Goal: Task Accomplishment & Management: Use online tool/utility

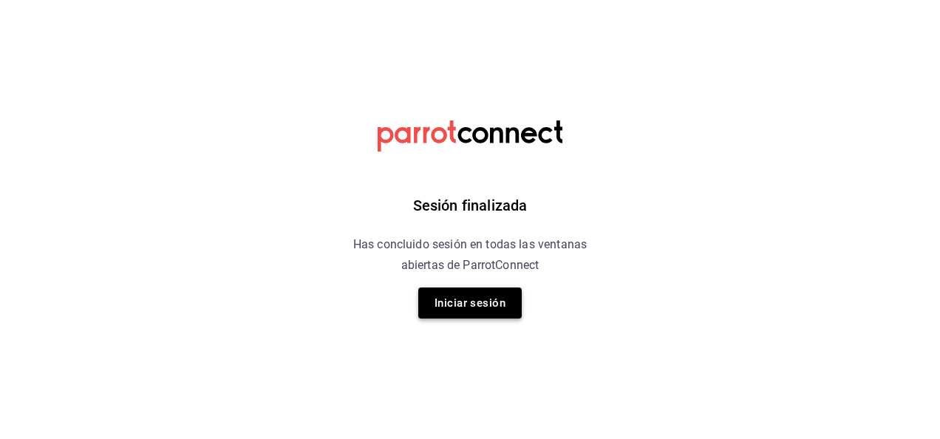
click at [470, 315] on button "Iniciar sesión" at bounding box center [469, 303] width 103 height 31
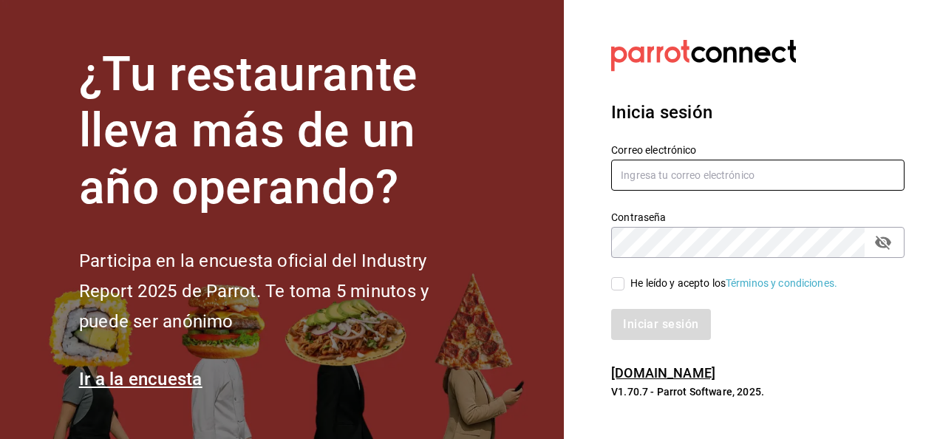
type input "armando.almaguer@grupocosteno.com"
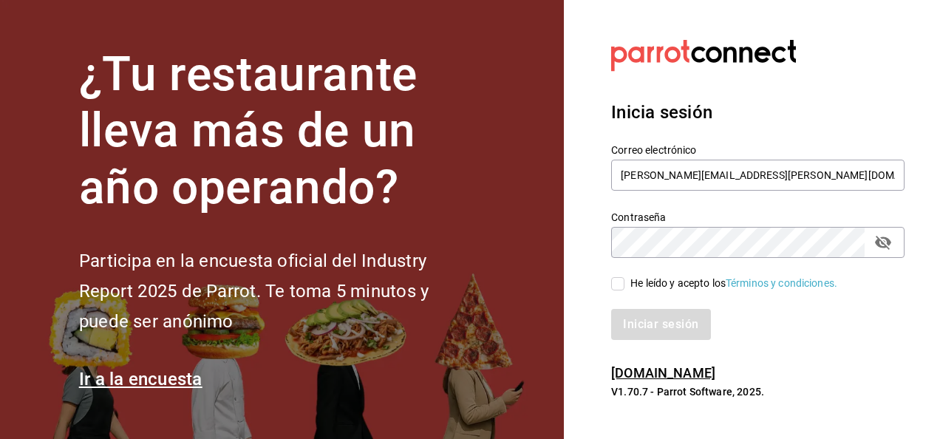
click at [615, 290] on input "He leído y acepto los Términos y condiciones." at bounding box center [617, 283] width 13 height 13
checkbox input "true"
click at [642, 325] on button "Iniciar sesión" at bounding box center [661, 324] width 101 height 31
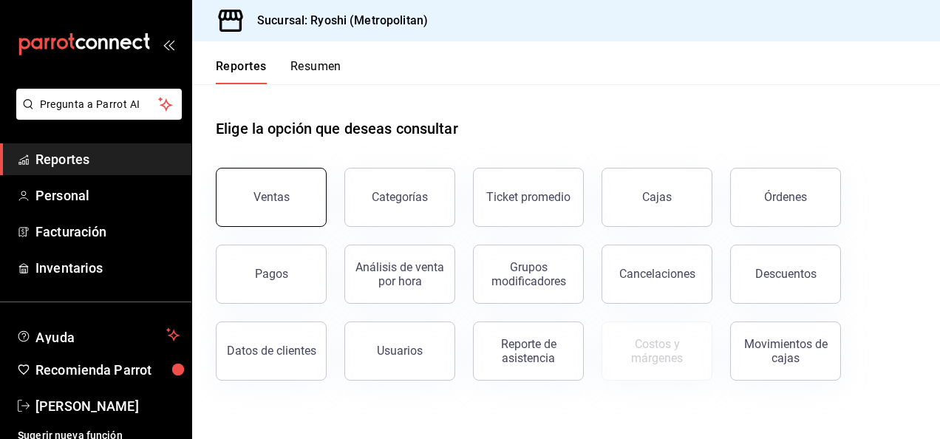
click at [282, 192] on div "Ventas" at bounding box center [272, 197] width 36 height 14
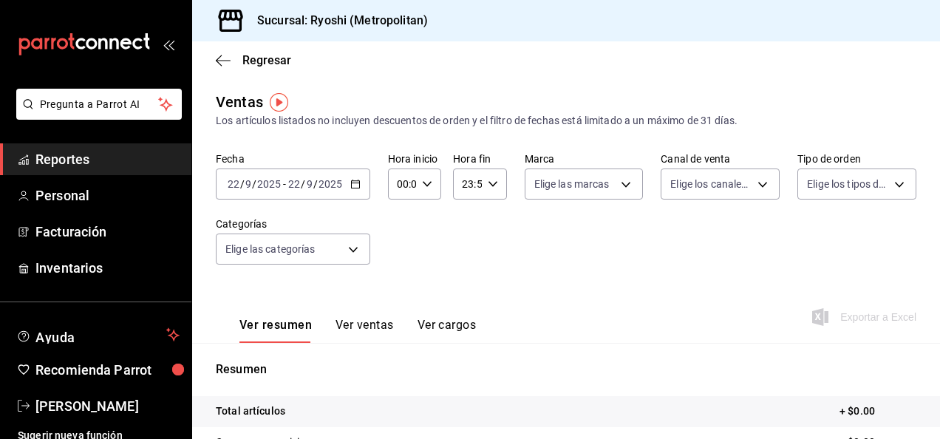
click at [350, 187] on icon "button" at bounding box center [355, 184] width 10 height 10
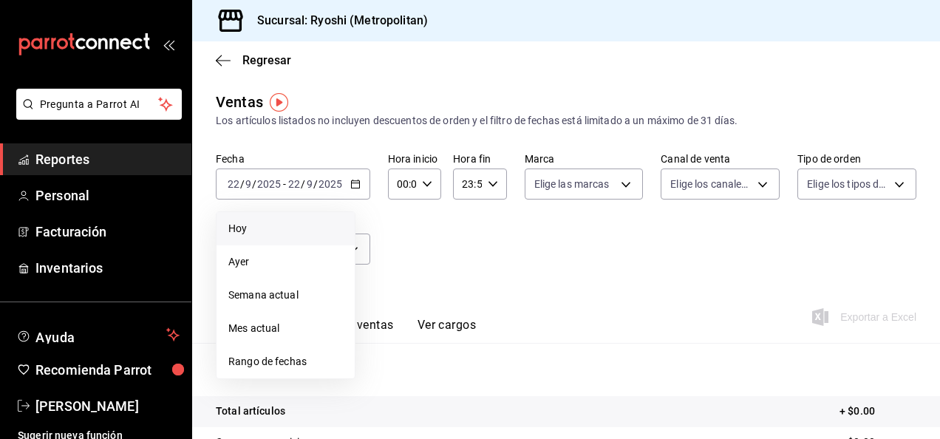
click at [245, 231] on span "Hoy" at bounding box center [285, 229] width 115 height 16
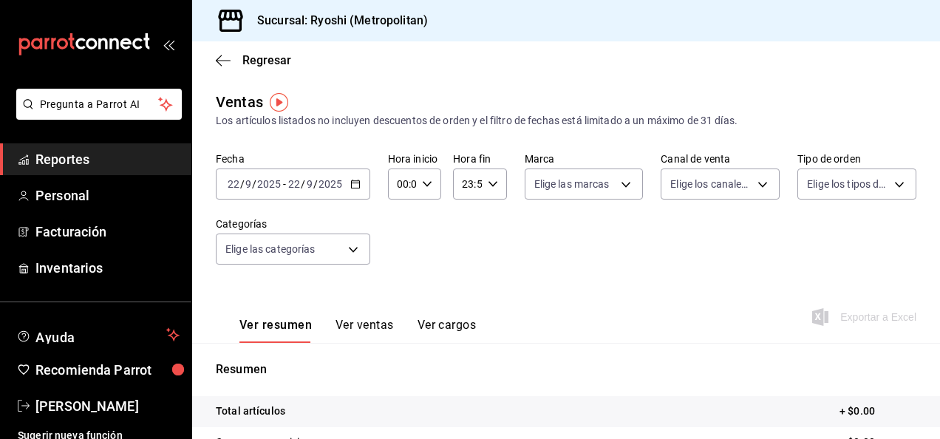
click at [350, 188] on icon "button" at bounding box center [355, 184] width 10 height 10
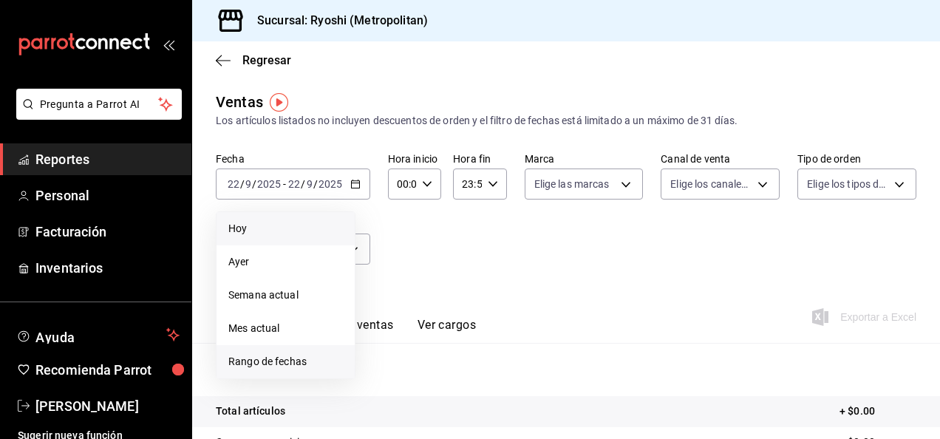
click at [259, 361] on span "Rango de fechas" at bounding box center [285, 362] width 115 height 16
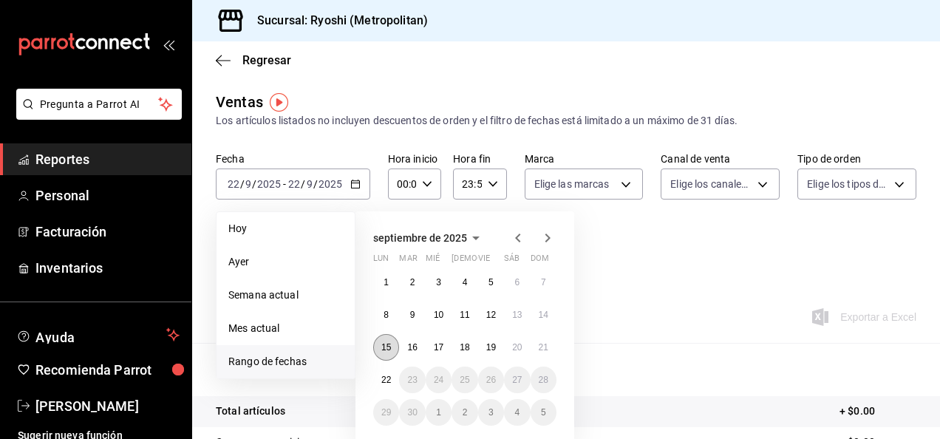
click at [390, 349] on abbr "15" at bounding box center [386, 347] width 10 height 10
click at [384, 381] on abbr "22" at bounding box center [386, 380] width 10 height 10
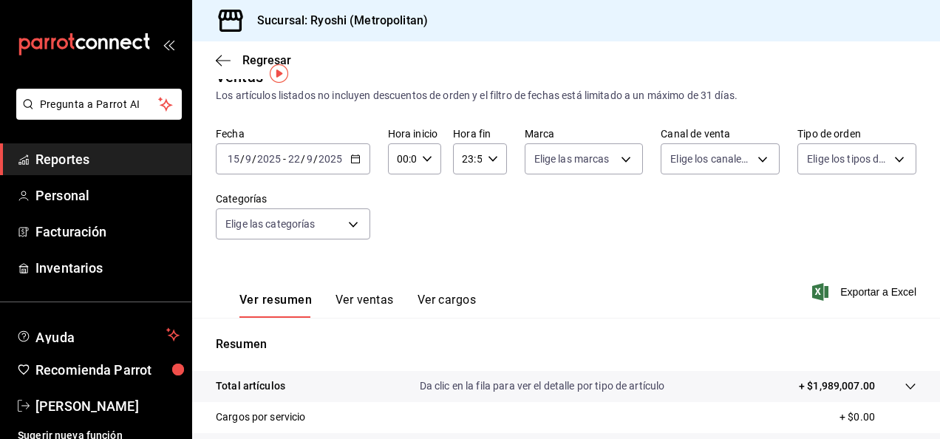
scroll to position [21, 0]
